Goal: Task Accomplishment & Management: Use online tool/utility

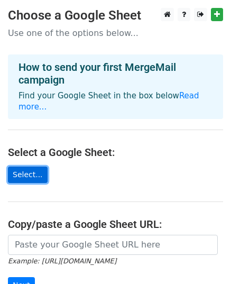
click at [17, 167] on link "Select..." at bounding box center [28, 175] width 40 height 16
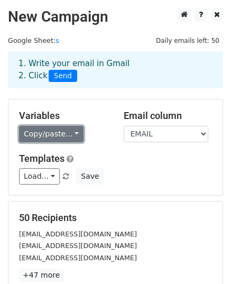
click at [72, 131] on link "Copy/paste..." at bounding box center [51, 134] width 65 height 16
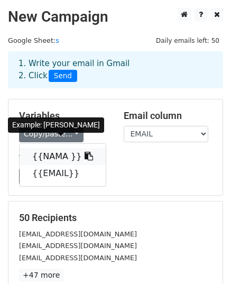
click at [85, 157] on icon at bounding box center [89, 156] width 8 height 8
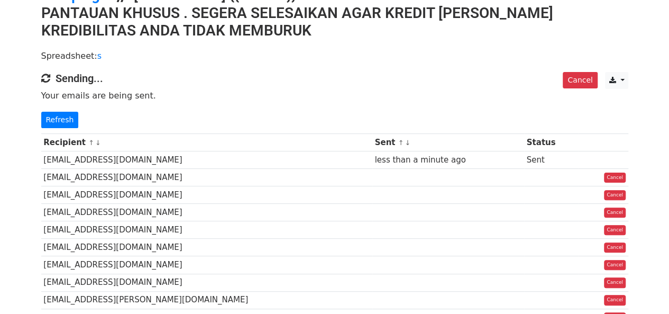
scroll to position [53, 0]
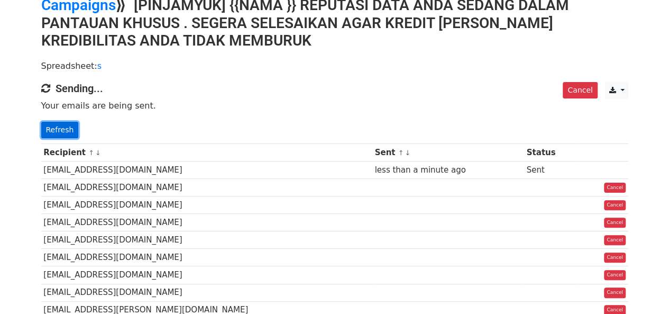
click at [53, 130] on link "Refresh" at bounding box center [60, 130] width 38 height 16
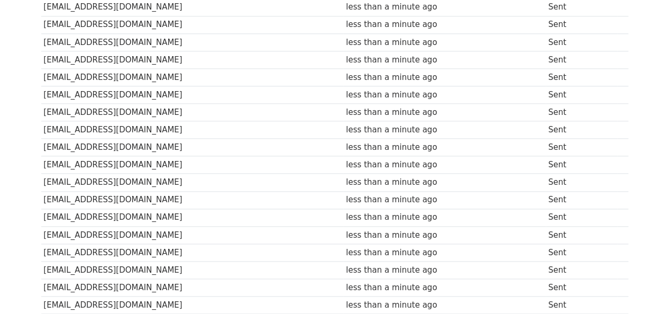
scroll to position [856, 0]
